Goal: Entertainment & Leisure: Browse casually

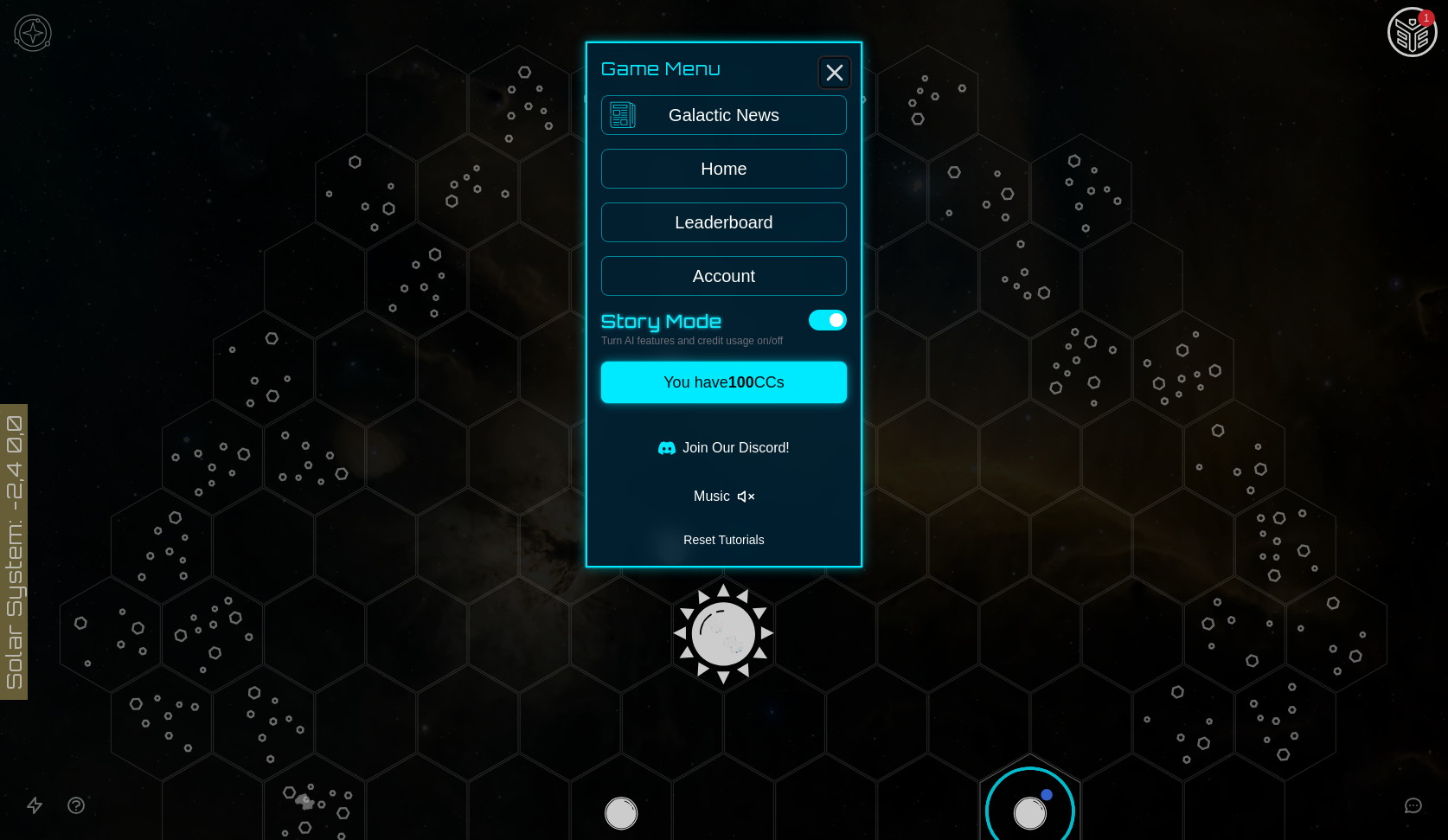
click at [837, 71] on icon "Close" at bounding box center [835, 72] width 28 height 28
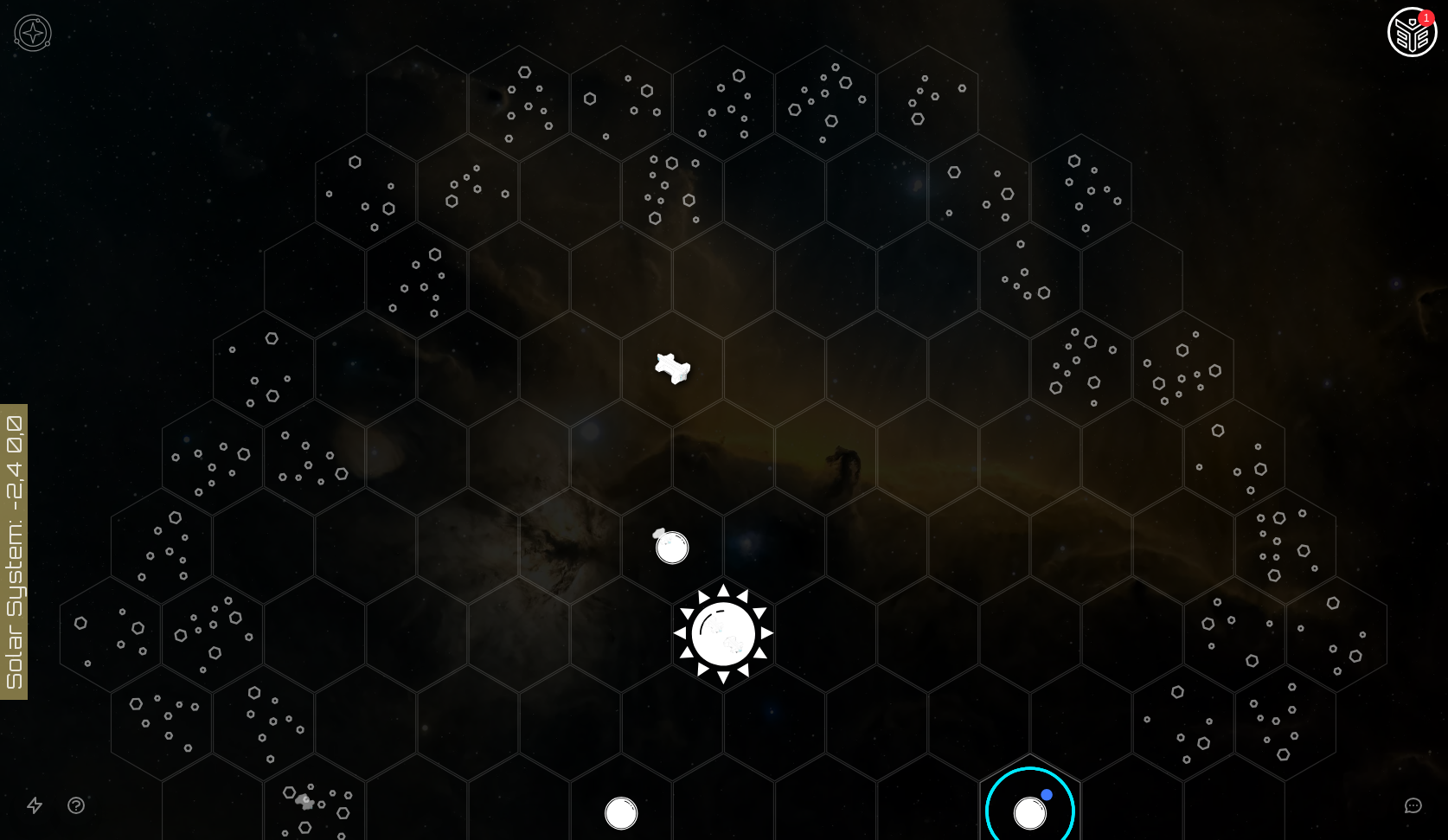
click at [1445, 11] on icon at bounding box center [724, 634] width 1448 height 1268
click at [1424, 19] on div "1" at bounding box center [1426, 18] width 17 height 17
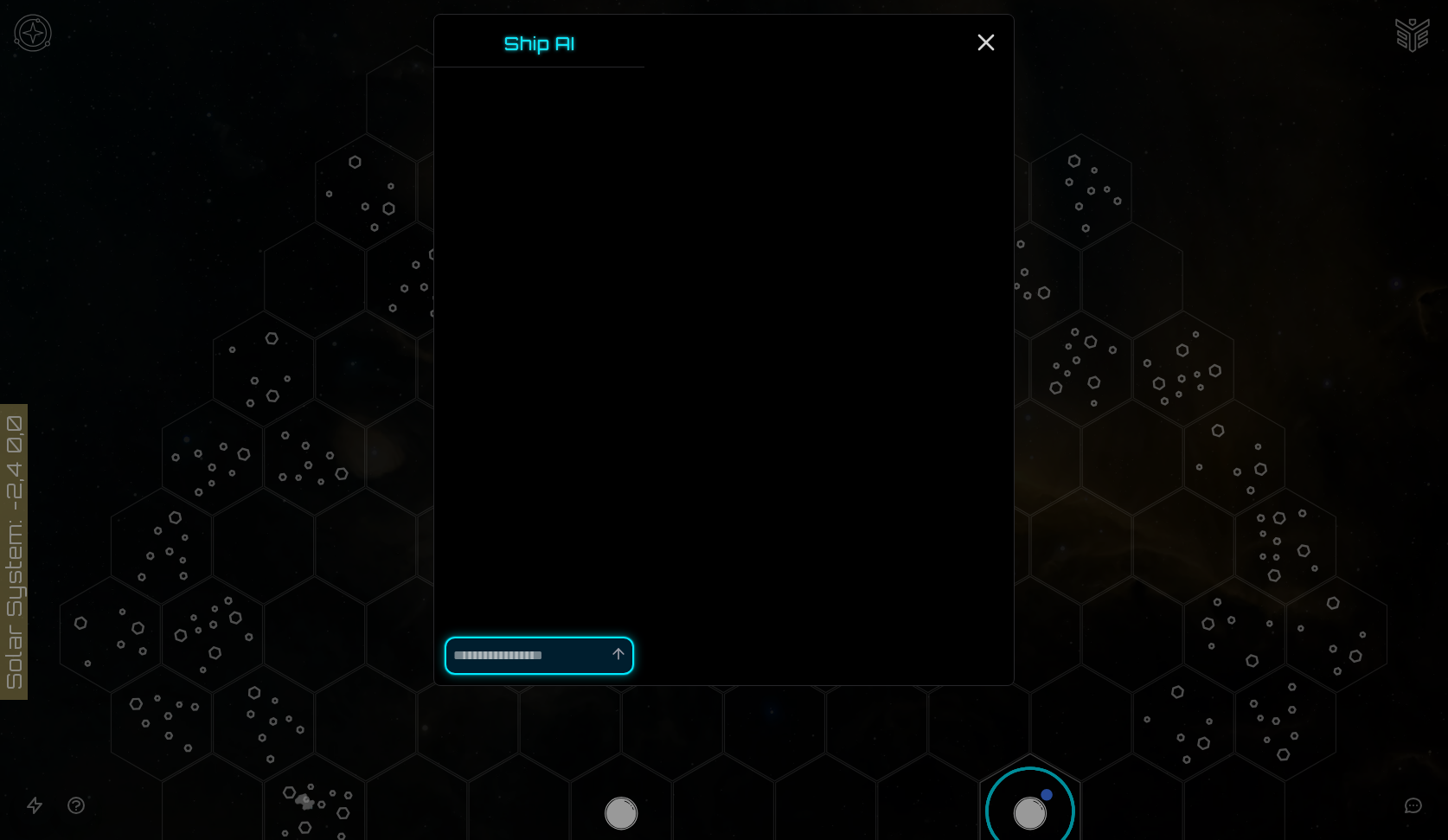
type textarea "*"
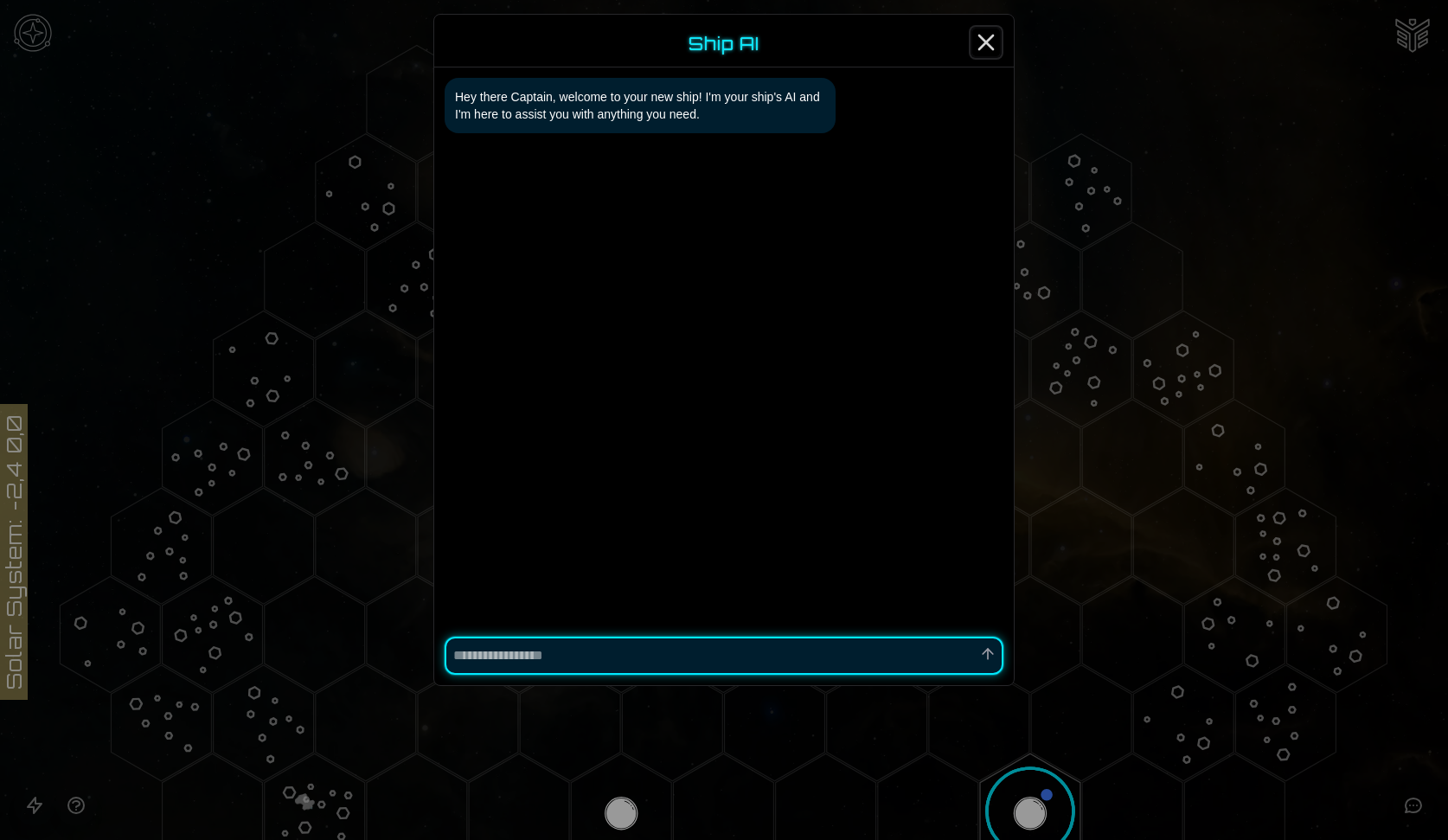
click at [989, 44] on icon "Close" at bounding box center [986, 43] width 28 height 28
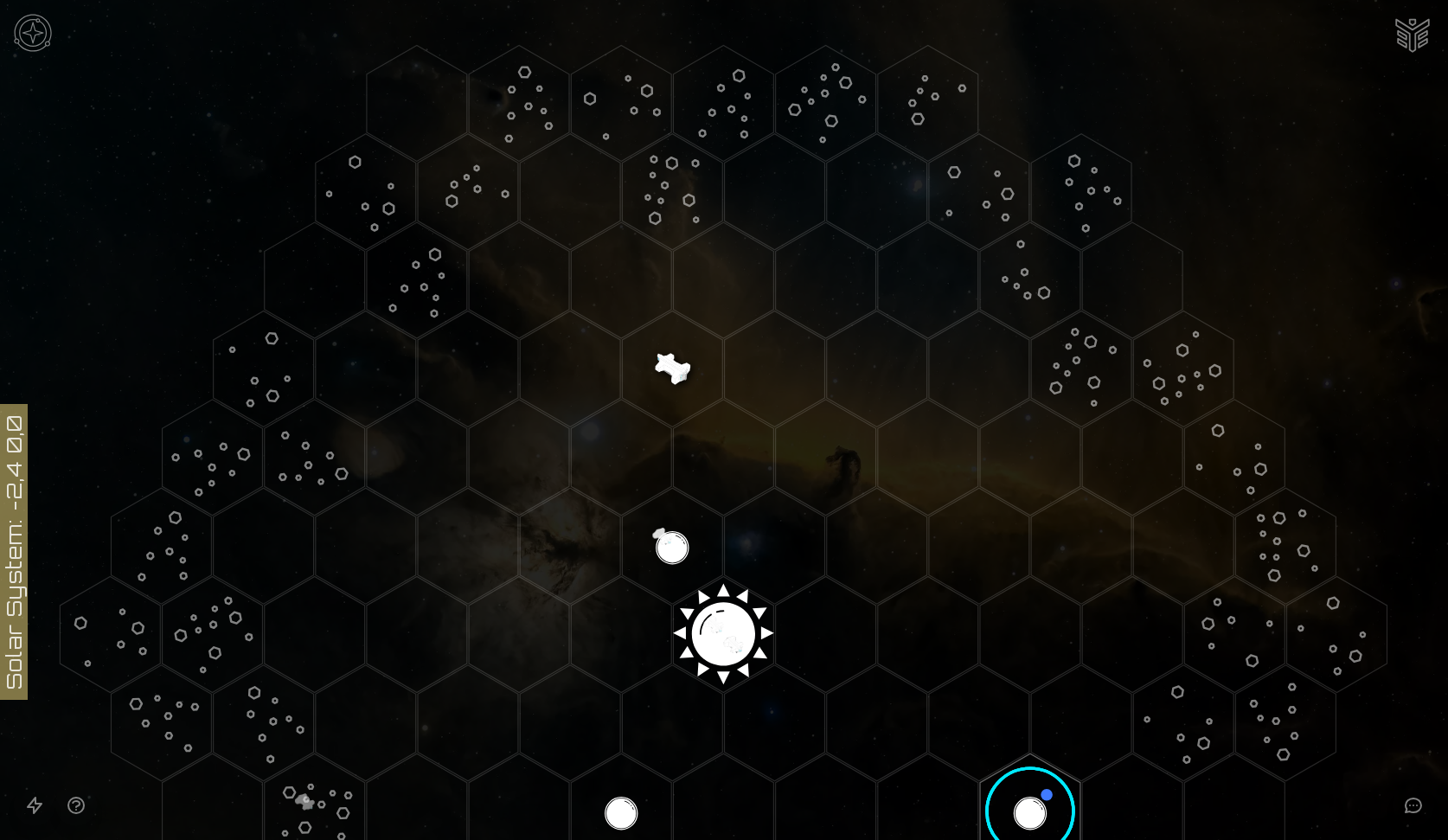
click at [46, 29] on img at bounding box center [32, 32] width 51 height 51
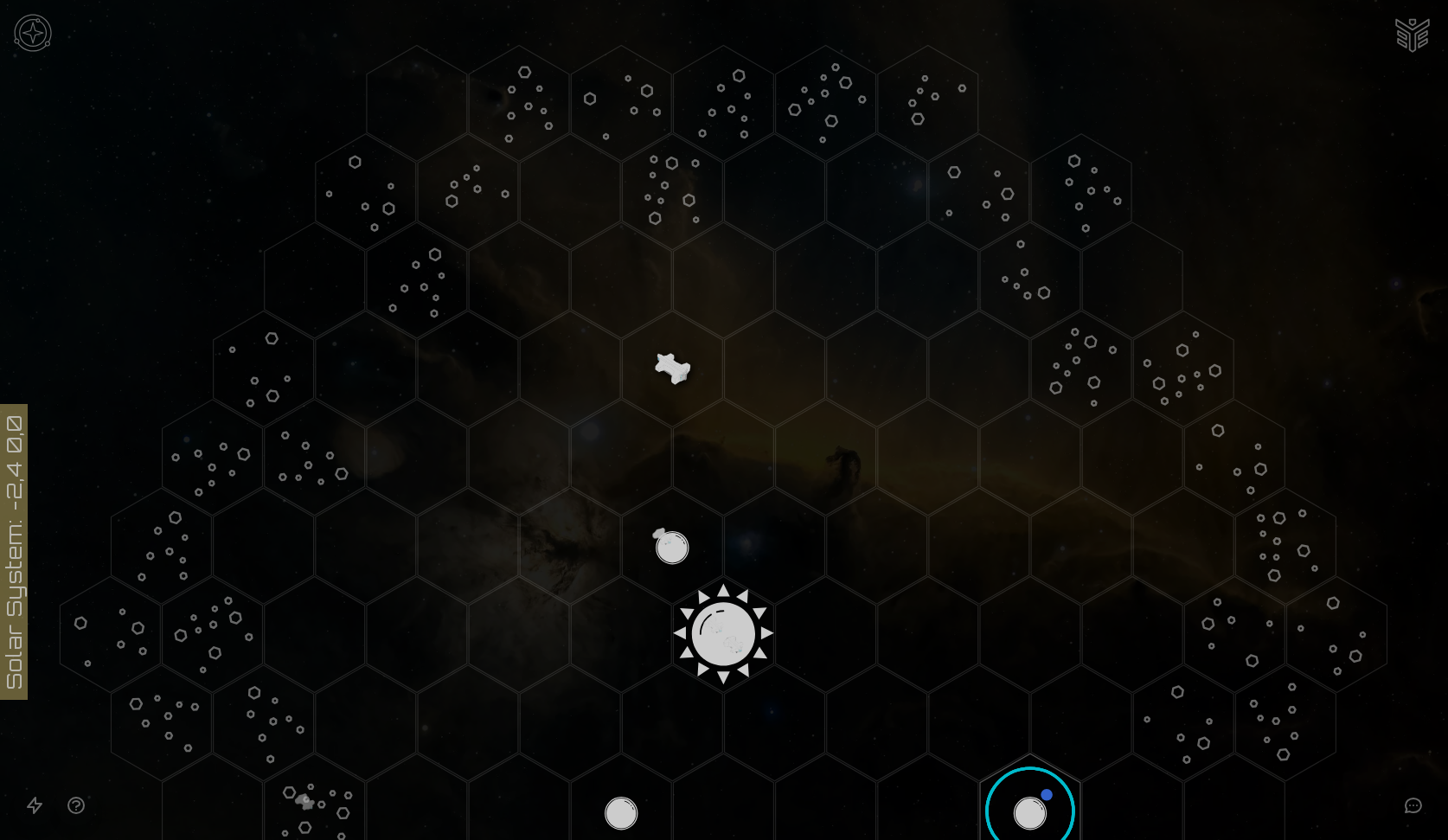
click at [721, 488] on button "Music" at bounding box center [724, 496] width 246 height 35
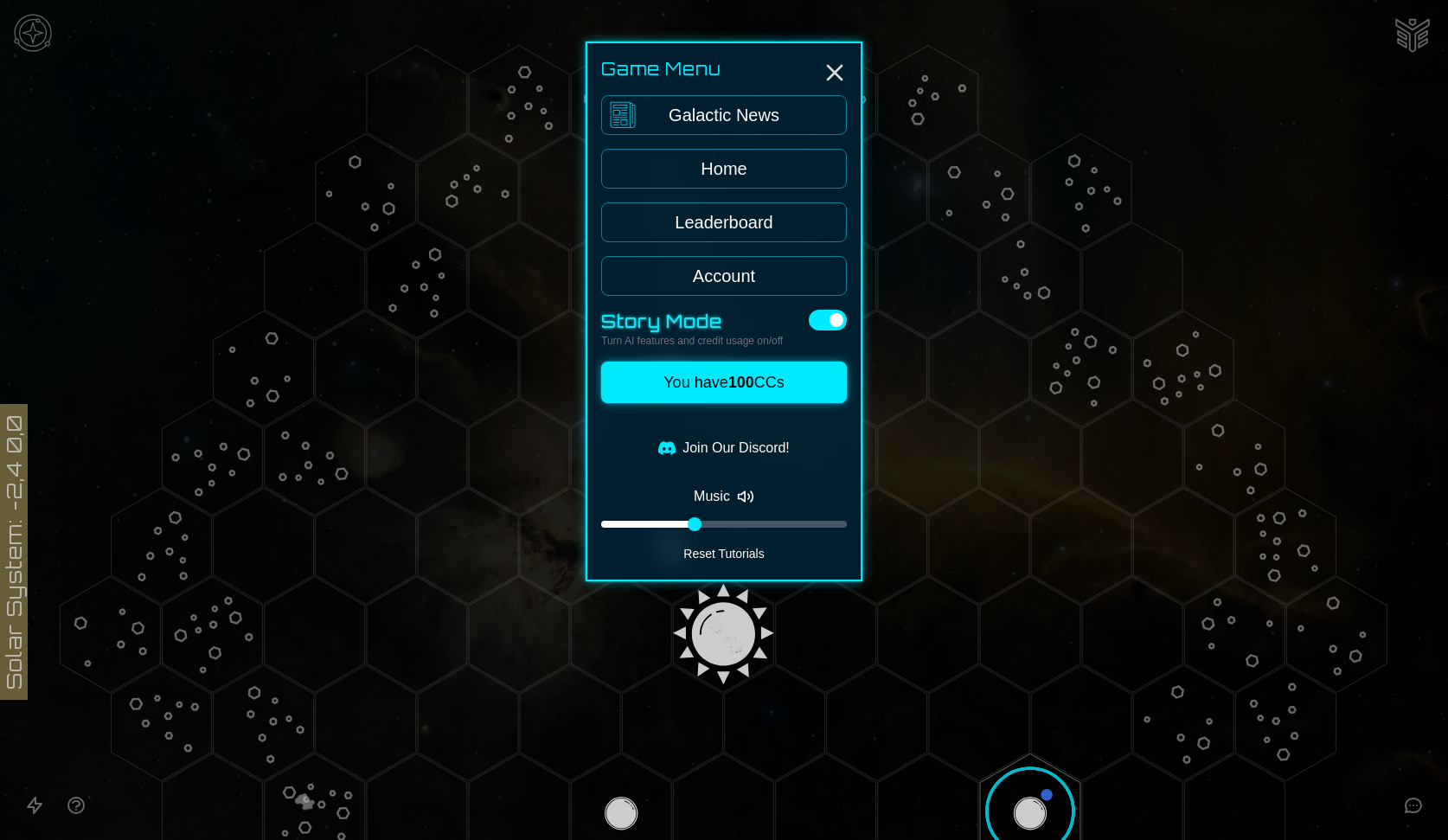
click at [741, 491] on icon "Disable music" at bounding box center [746, 496] width 17 height 17
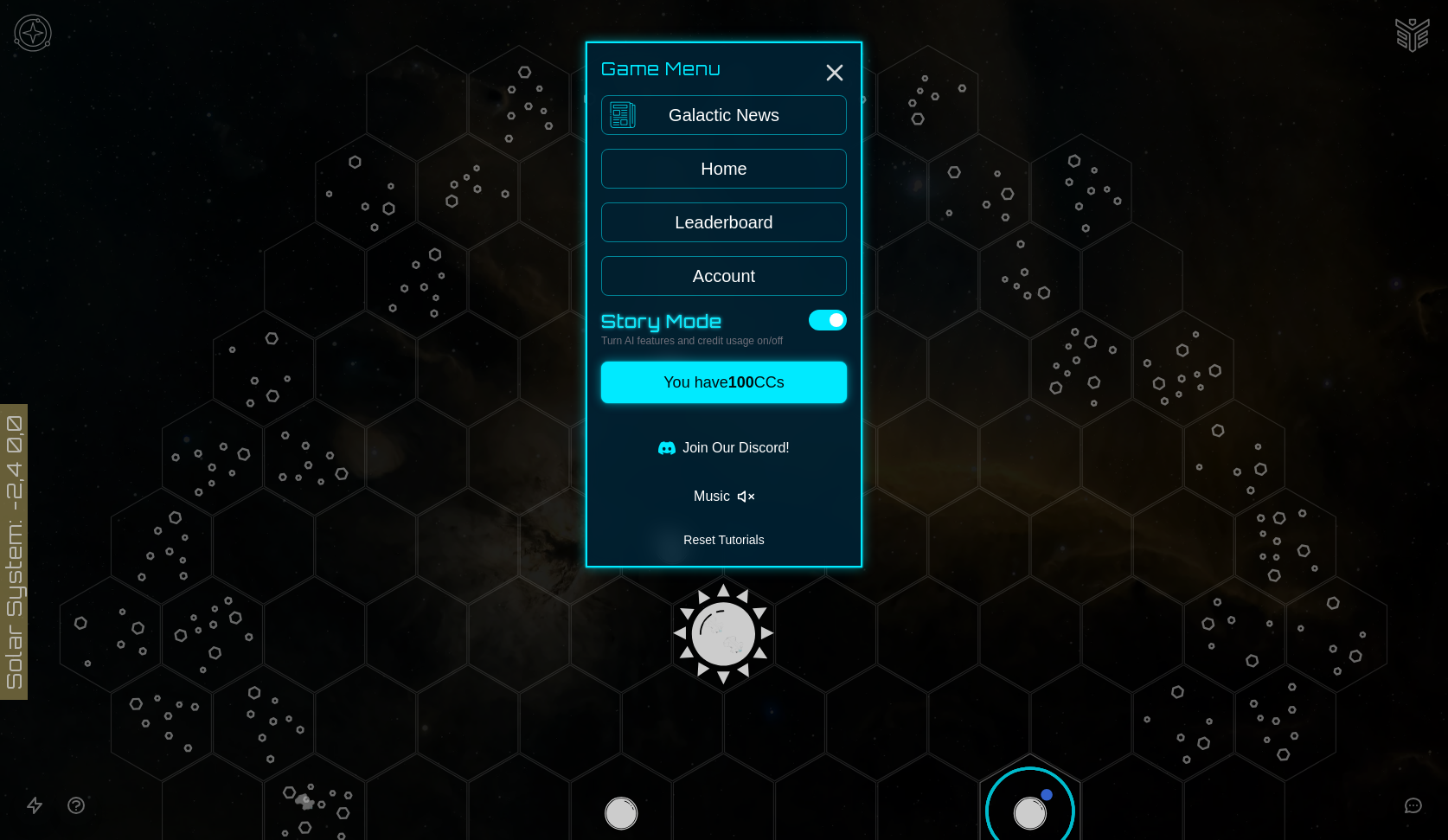
click at [721, 495] on button "Music" at bounding box center [724, 496] width 246 height 35
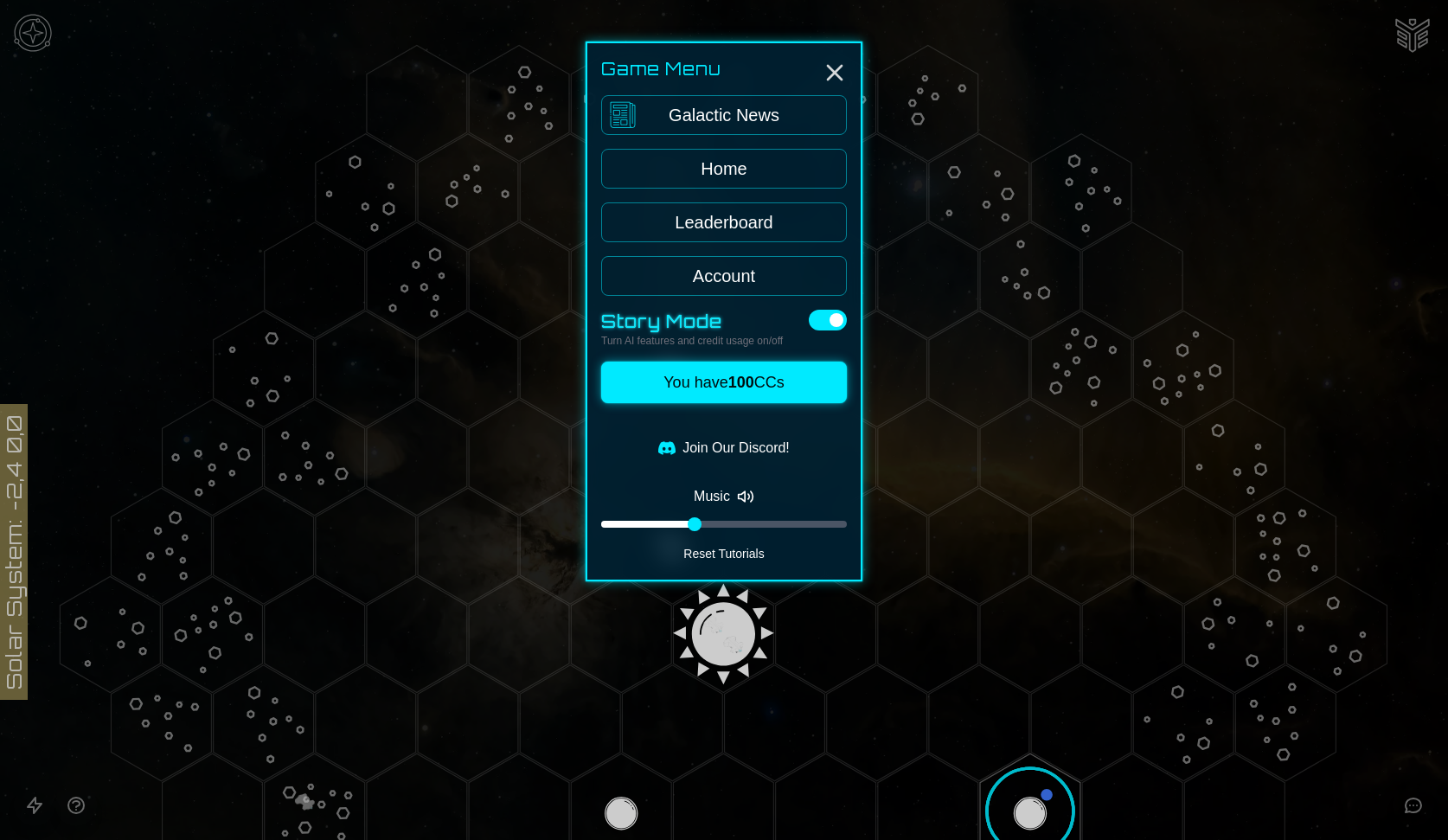
click at [981, 386] on div at bounding box center [724, 420] width 1448 height 840
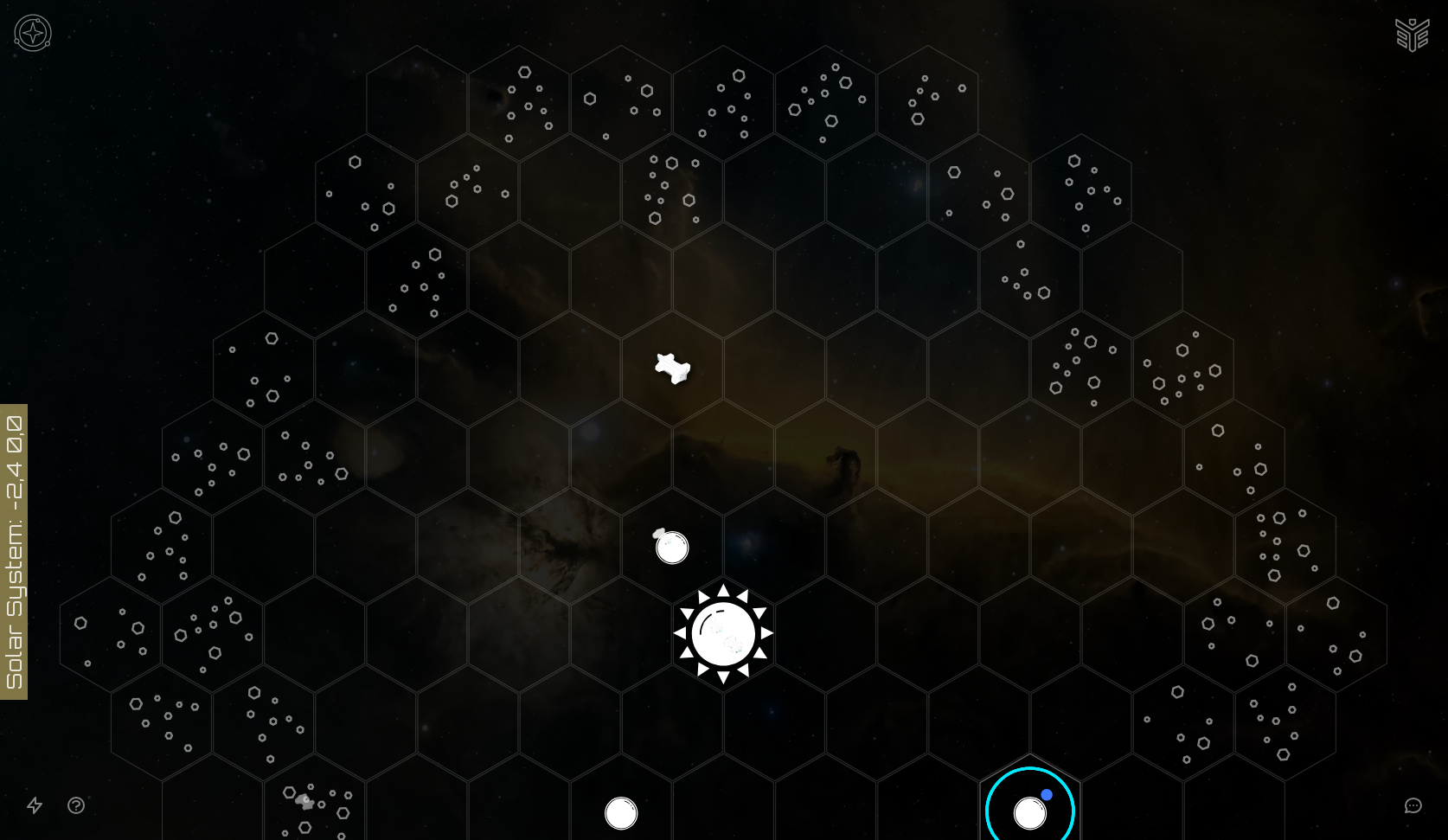
click at [44, 38] on img at bounding box center [32, 32] width 51 height 51
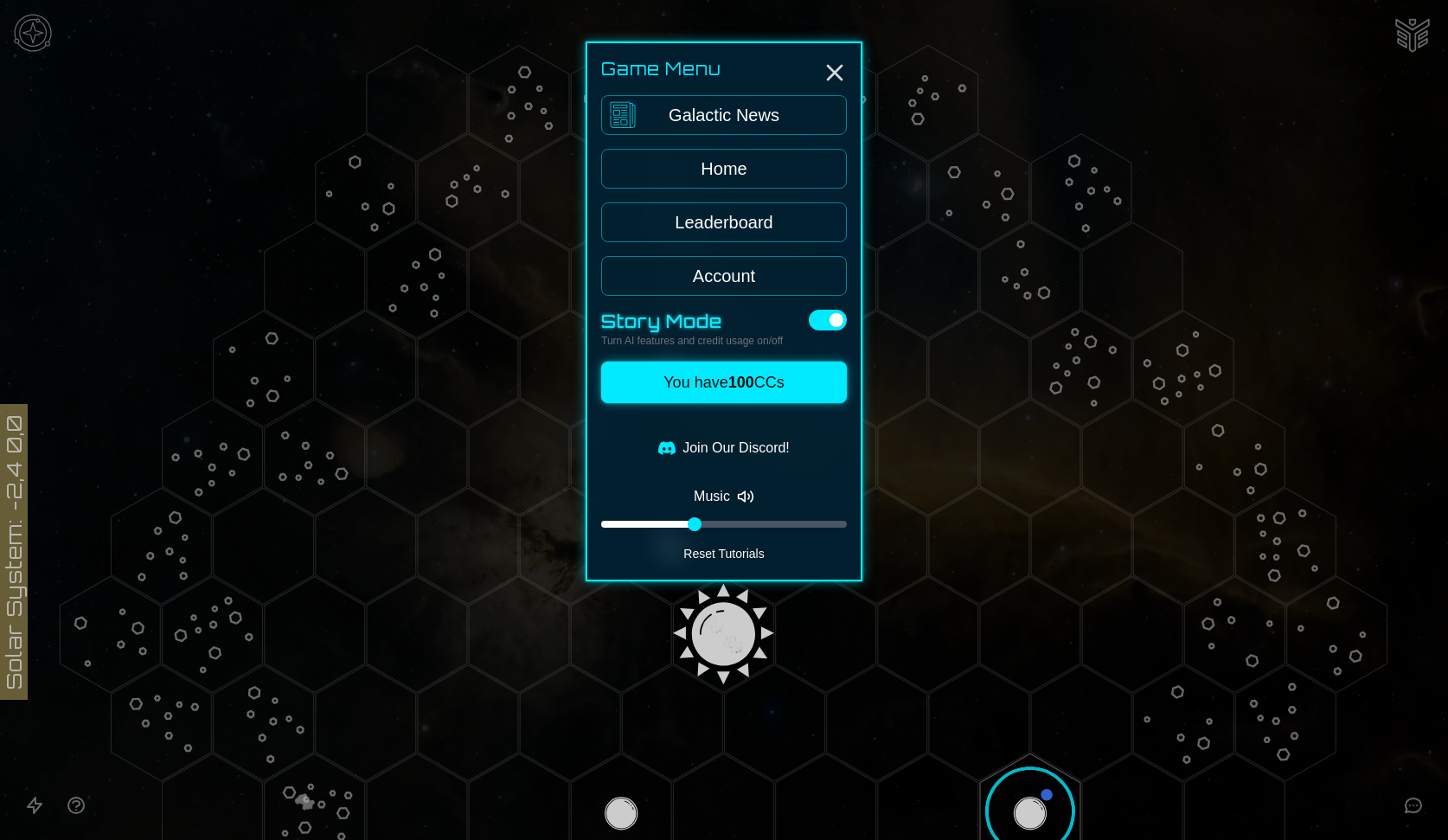
click at [720, 484] on button "Music" at bounding box center [724, 496] width 246 height 35
